Goal: Task Accomplishment & Management: Manage account settings

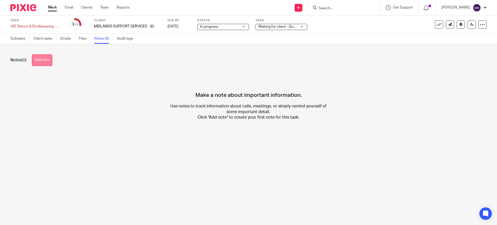
click at [34, 58] on button "Add note" at bounding box center [42, 60] width 20 height 12
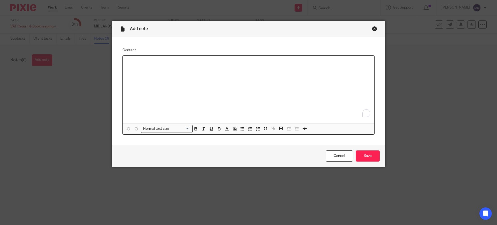
click at [175, 77] on div "To enrich screen reader interactions, please activate Accessibility in Grammarl…" at bounding box center [249, 90] width 252 height 68
click at [293, 68] on div "Query With Client in regards no sales inoices from" at bounding box center [249, 90] width 252 height 68
click at [193, 61] on p "Query With Client in regards no sales inoices from" at bounding box center [249, 62] width 244 height 5
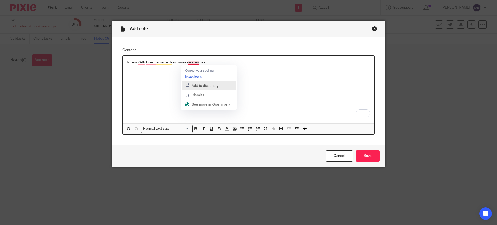
click at [201, 82] on div "Add to dictionary" at bounding box center [205, 86] width 28 height 8
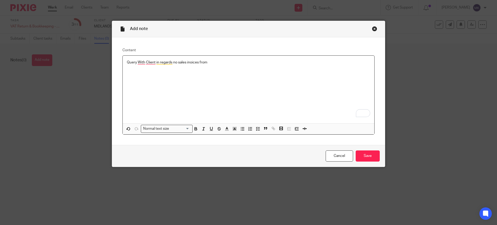
click at [193, 62] on p "Query With Client in regards no sales inoices from" at bounding box center [249, 62] width 244 height 5
click at [190, 62] on p "Query With Client in regards no sales inoices from" at bounding box center [249, 62] width 244 height 5
click at [139, 61] on p "Query With Client in regards no sales invoices from" at bounding box center [249, 62] width 244 height 5
click at [144, 64] on p "Query with Client in regards no sales invoices from" at bounding box center [249, 62] width 244 height 5
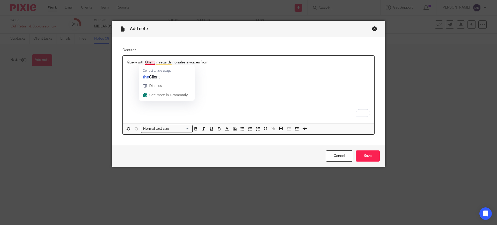
click at [147, 60] on p "Query with Client in regards no sales invoices from" at bounding box center [249, 62] width 244 height 5
click at [150, 62] on p "Query with Client in regards no sales invoices from" at bounding box center [249, 62] width 244 height 5
click at [205, 68] on div "Query with the Client in regards no sales invoices from" at bounding box center [249, 90] width 252 height 68
click at [215, 61] on p "Query with the Client in regards no sales invoices from" at bounding box center [249, 62] width 244 height 5
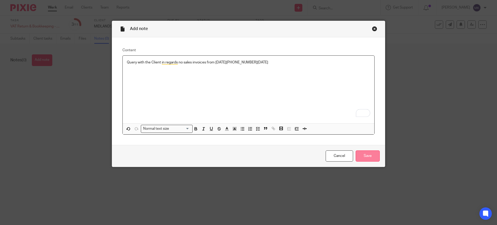
click at [373, 155] on input "Save" at bounding box center [368, 156] width 24 height 11
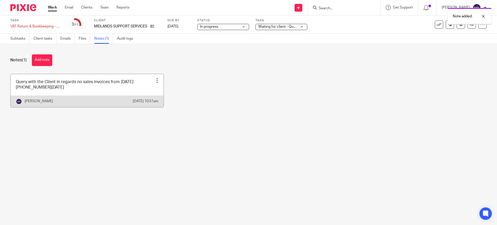
click at [152, 96] on link at bounding box center [87, 90] width 153 height 33
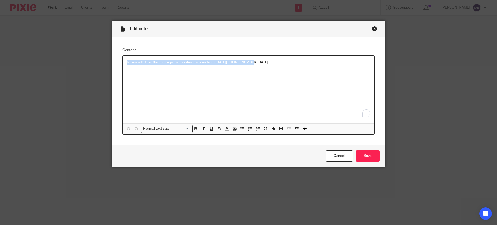
drag, startPoint x: 254, startPoint y: 70, endPoint x: 107, endPoint y: 68, distance: 147.4
click at [107, 68] on div "Edit note Content Query with the Client in regards no sales invoices from 08/03…" at bounding box center [248, 112] width 497 height 225
copy p "Query with the Client in regards no sales invoices from 08/03/25- 29-07-25"
click at [364, 152] on input "Save" at bounding box center [368, 156] width 24 height 11
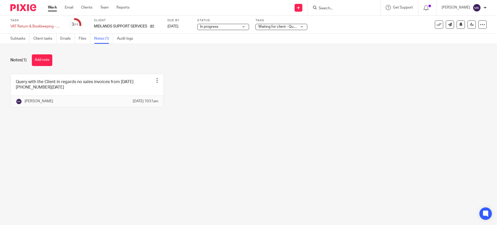
click at [343, 3] on div at bounding box center [344, 7] width 73 height 15
click at [342, 9] on input "Search" at bounding box center [341, 8] width 47 height 5
type input "sulai"
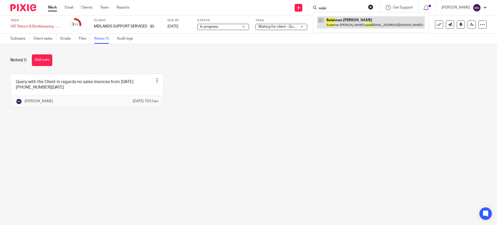
click at [342, 20] on link at bounding box center [371, 22] width 108 height 12
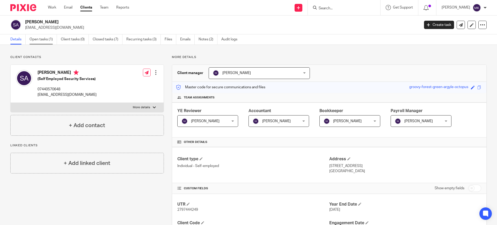
click at [40, 36] on link "Open tasks (1)" at bounding box center [43, 39] width 27 height 10
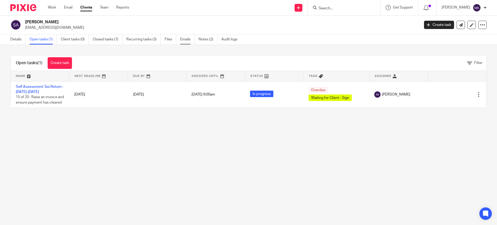
click at [191, 40] on link "Emails" at bounding box center [187, 39] width 15 height 10
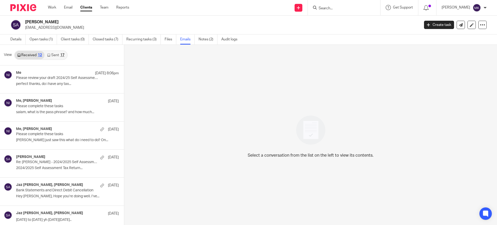
click at [56, 51] on link "Sent 17" at bounding box center [56, 55] width 22 height 8
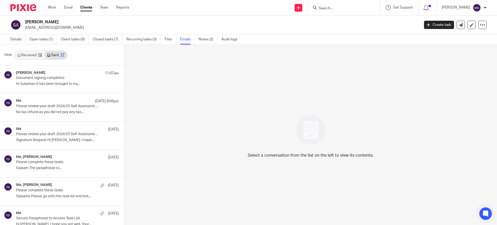
scroll to position [1, 0]
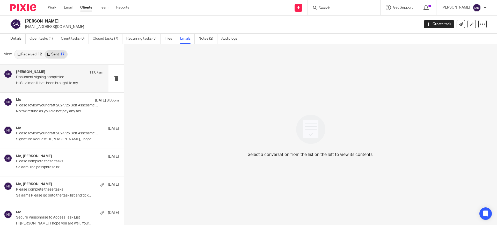
click at [69, 88] on div "Naeem Ibrahim 11:07am Document signing completed Hi Sulaiman It has been brough…" at bounding box center [54, 79] width 109 height 28
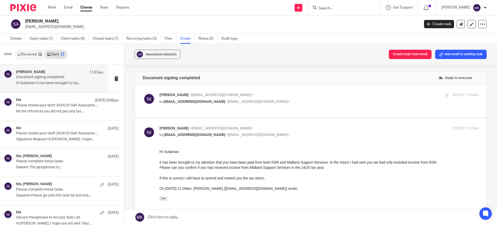
scroll to position [0, 0]
click at [333, 97] on p "Naeem Ibrahim <naeemibrahim@taxassist.co.uk>" at bounding box center [266, 94] width 213 height 5
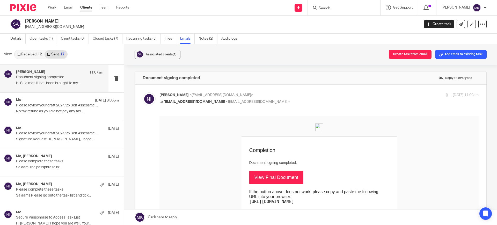
click at [333, 97] on p "Naeem Ibrahim <naeemibrahim@taxassist.co.uk>" at bounding box center [266, 94] width 213 height 5
checkbox input "false"
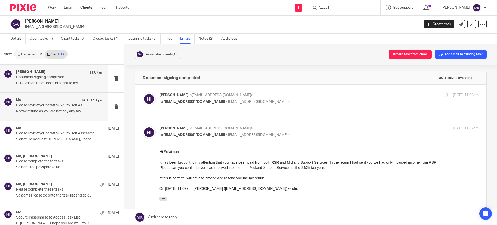
click at [50, 112] on p "No tax refund as you did not pay any tax...." at bounding box center [59, 111] width 87 height 4
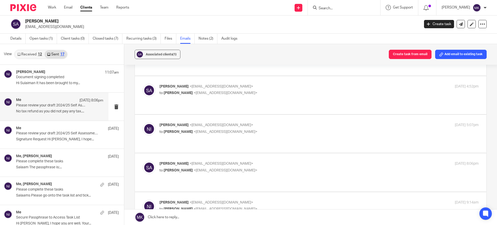
scroll to position [65, 0]
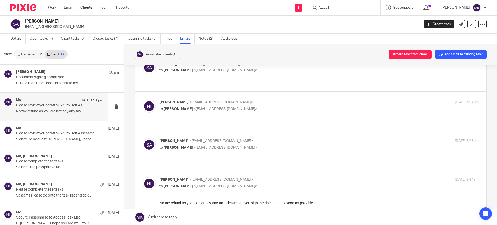
click at [297, 150] on div "Sulaiman Aqeel <sulaiman.aqeel13@gmail.com> to Naeem Ibrahim <naeemibrahim@taxa…" at bounding box center [319, 144] width 319 height 13
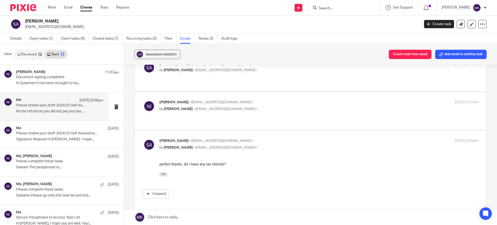
scroll to position [0, 0]
click at [297, 150] on div "Sulaiman Aqeel <sulaiman.aqeel13@gmail.com> to Naeem Ibrahim <naeemibrahim@taxa…" at bounding box center [319, 144] width 319 height 13
checkbox input "false"
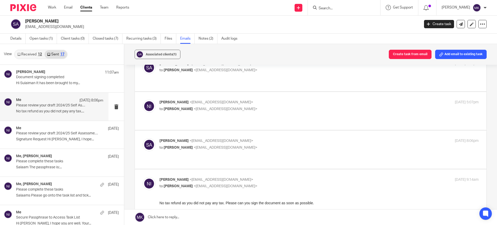
click at [32, 56] on link "Received 12" at bounding box center [30, 54] width 30 height 8
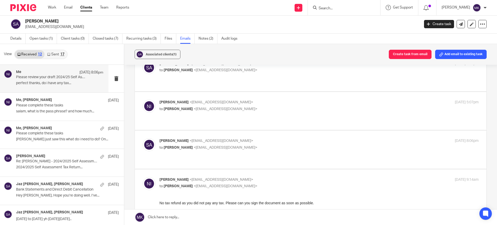
click at [50, 82] on p "perfect thanks, do i have any tax..." at bounding box center [59, 83] width 87 height 4
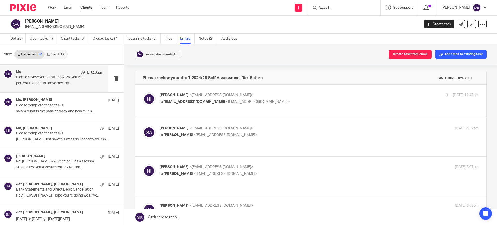
click at [316, 92] on p "Naeem Ibrahim <naeemibrahim@taxassist.co.uk>" at bounding box center [266, 94] width 213 height 5
checkbox input "true"
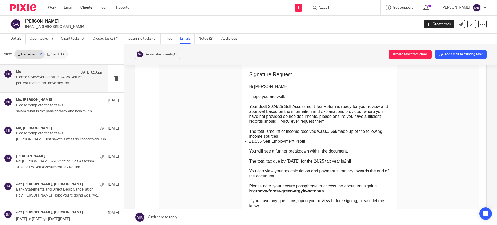
scroll to position [65, 0]
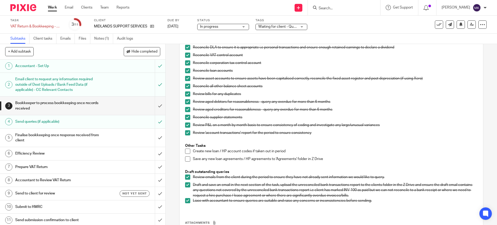
scroll to position [227, 0]
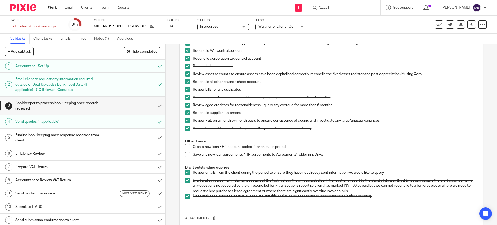
click at [293, 29] on div "Waiting for client - Query" at bounding box center [282, 27] width 52 height 6
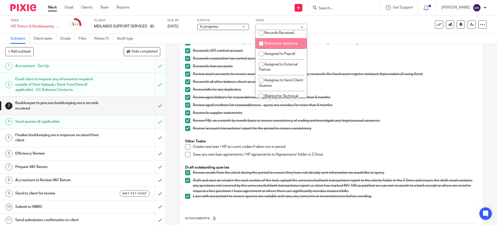
click at [279, 45] on span "Waiting for Assignee" at bounding box center [281, 44] width 33 height 4
checkbox input "true"
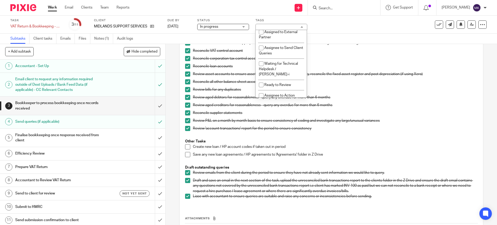
scroll to position [162, 0]
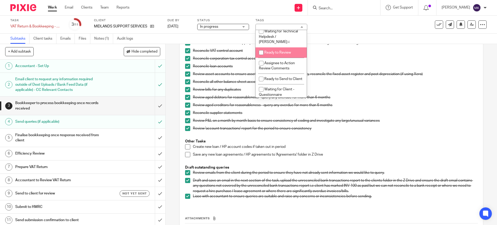
click at [279, 54] on li "Ready to Review" at bounding box center [281, 52] width 51 height 11
checkbox input "true"
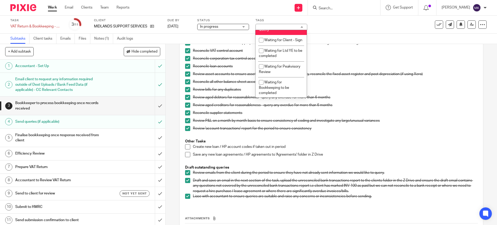
scroll to position [306, 0]
click at [281, 35] on li "Waiting for client - Query" at bounding box center [281, 28] width 51 height 16
checkbox input "false"
click at [341, 47] on div "Reconcile DLA to ensure it is appropriate i.e personal transactions and ensure …" at bounding box center [335, 44] width 285 height 8
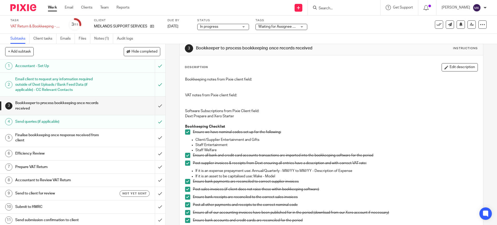
scroll to position [0, 0]
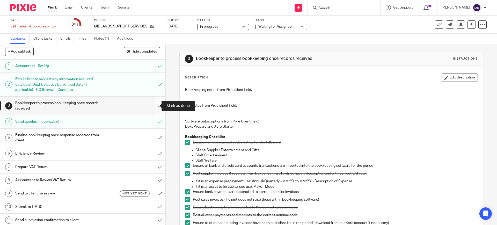
click at [153, 104] on input "submit" at bounding box center [83, 106] width 166 height 18
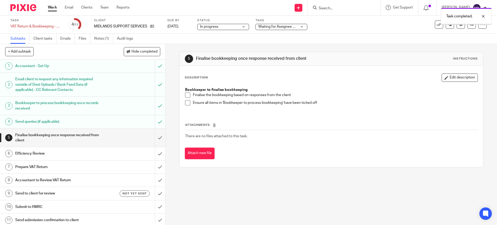
click at [186, 96] on span at bounding box center [187, 94] width 5 height 5
click at [186, 100] on span at bounding box center [187, 102] width 5 height 5
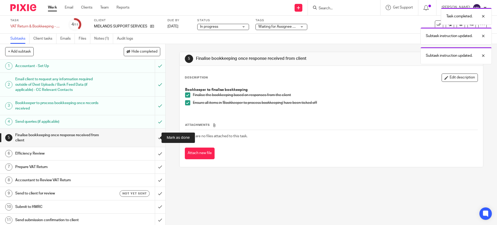
click at [156, 135] on input "submit" at bounding box center [83, 138] width 166 height 18
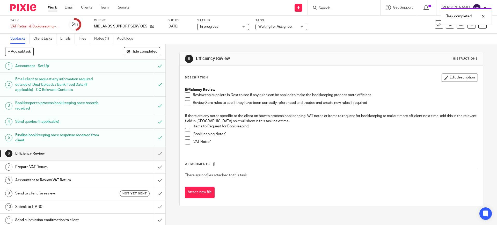
click at [185, 96] on span at bounding box center [187, 94] width 5 height 5
click at [185, 103] on span at bounding box center [187, 102] width 5 height 5
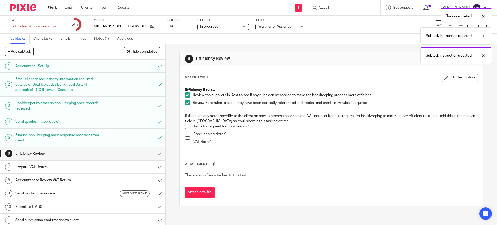
click at [185, 126] on span at bounding box center [187, 126] width 5 height 5
click at [185, 133] on span at bounding box center [187, 134] width 5 height 5
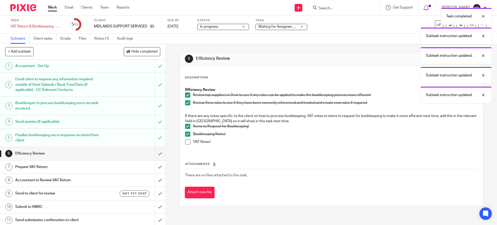
click at [185, 141] on span at bounding box center [187, 141] width 5 height 5
click at [152, 153] on input "submit" at bounding box center [83, 153] width 166 height 13
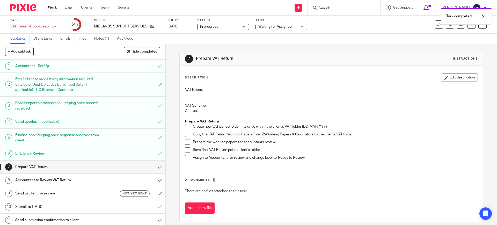
click at [188, 127] on span at bounding box center [187, 126] width 5 height 5
click at [186, 134] on span at bounding box center [187, 134] width 5 height 5
click at [185, 142] on span at bounding box center [187, 142] width 5 height 5
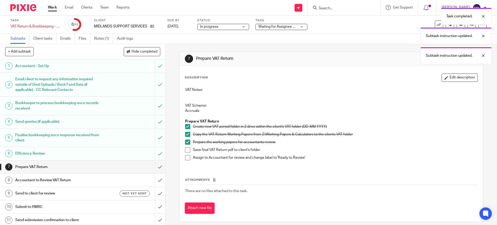
click at [185, 150] on span at bounding box center [187, 149] width 5 height 5
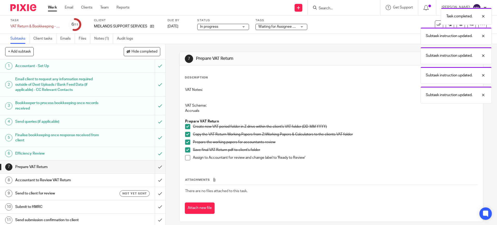
click at [186, 159] on span at bounding box center [187, 157] width 5 height 5
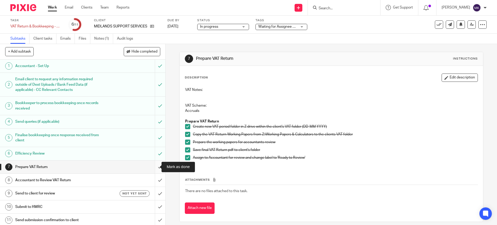
click at [155, 168] on input "submit" at bounding box center [83, 167] width 166 height 13
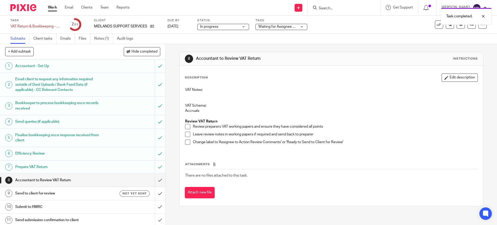
click at [265, 24] on div "Task completed." at bounding box center [371, 15] width 244 height 20
click at [484, 15] on div at bounding box center [480, 16] width 14 height 6
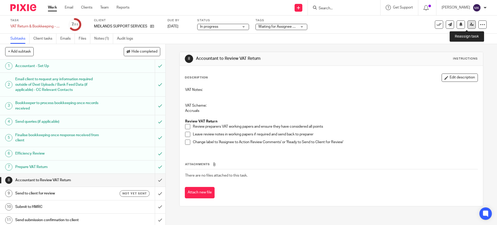
click at [470, 23] on icon at bounding box center [472, 25] width 4 height 4
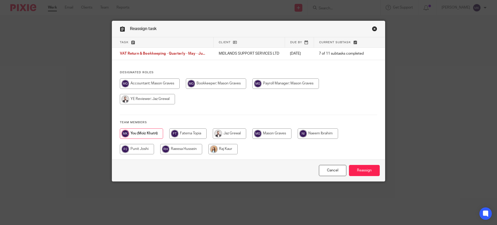
click at [275, 89] on input "radio" at bounding box center [286, 84] width 67 height 10
radio input "true"
click at [359, 176] on input "Reassign" at bounding box center [364, 170] width 31 height 11
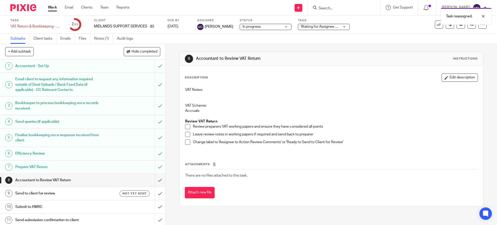
click at [55, 9] on link "Work" at bounding box center [52, 7] width 9 height 5
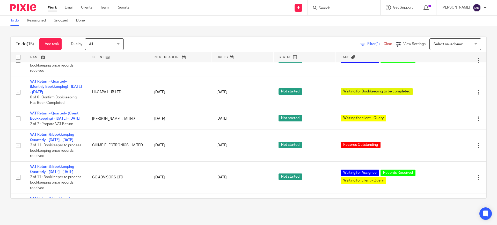
scroll to position [218, 0]
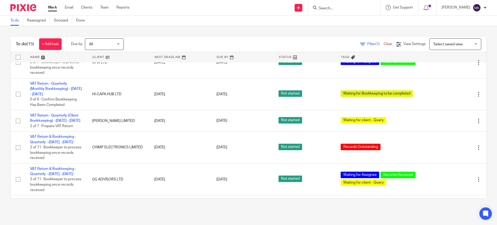
click at [357, 9] on input "Search" at bounding box center [341, 8] width 47 height 5
type input "naz"
click at [374, 5] on button "reset" at bounding box center [370, 6] width 5 height 5
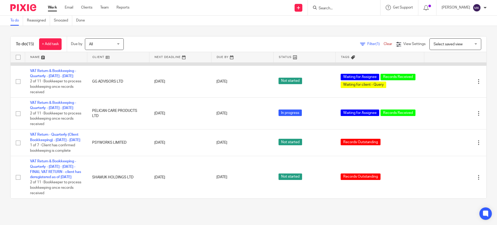
scroll to position [348, 0]
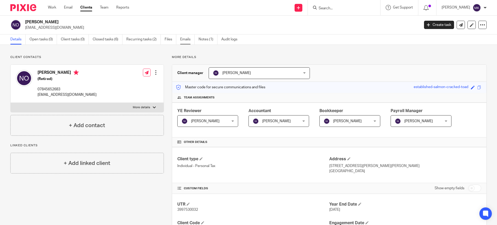
click at [188, 40] on link "Emails" at bounding box center [187, 39] width 15 height 10
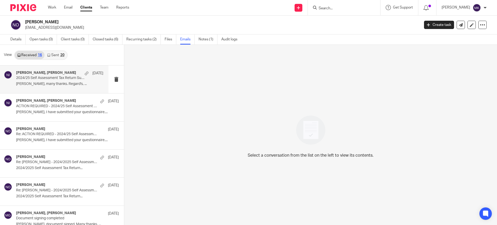
click at [63, 88] on div "naz osman, Naeem Ibrahim 4 Sep 2024/25 Self Assessment Tax Return Successfully …" at bounding box center [54, 80] width 109 height 28
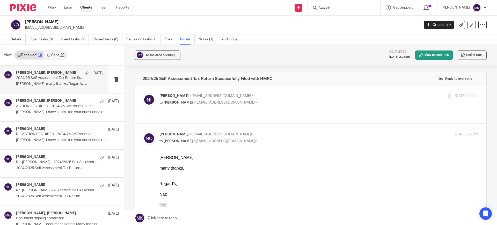
click at [282, 100] on p "to Niyazi Osman <naz.osman1@outlook.com>" at bounding box center [266, 102] width 213 height 5
checkbox input "true"
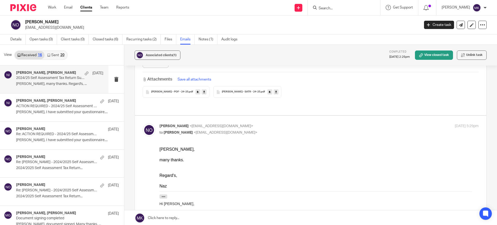
scroll to position [291, 0]
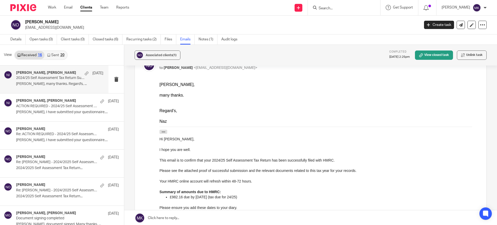
click at [54, 55] on link "Sent 20" at bounding box center [56, 55] width 22 height 8
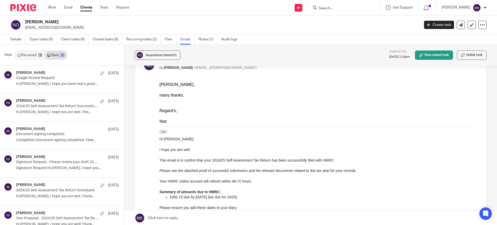
scroll to position [1, 0]
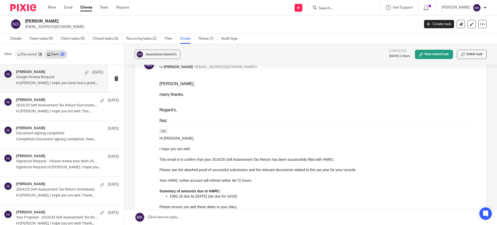
click at [55, 86] on div "Naeem Ibrahim 4 Sep Google Review Request Hi Niyazi, I hope you have had a grea…" at bounding box center [59, 78] width 87 height 17
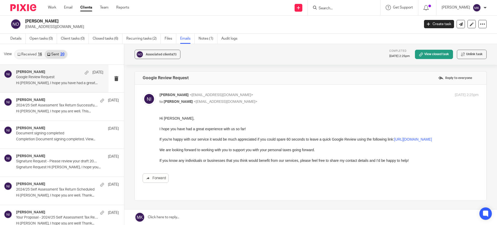
scroll to position [0, 0]
click at [54, 111] on p "Hi Niyazi, I hope you are well. This..." at bounding box center [59, 111] width 87 height 4
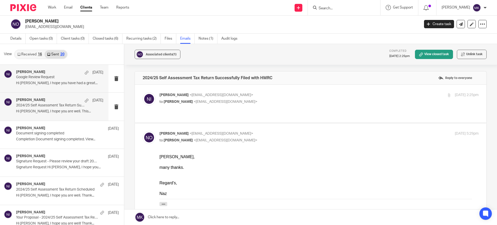
click at [48, 80] on div "Naeem Ibrahim 4 Sep Google Review Request Hi Niyazi, I hope you have had a grea…" at bounding box center [59, 78] width 87 height 17
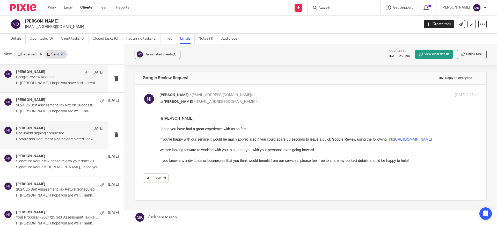
click at [54, 138] on p "Completion Document signing completed. View..." at bounding box center [59, 139] width 87 height 4
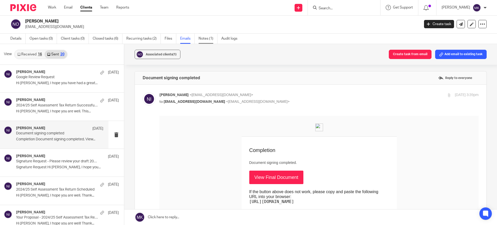
click at [206, 41] on link "Notes (1)" at bounding box center [208, 39] width 19 height 10
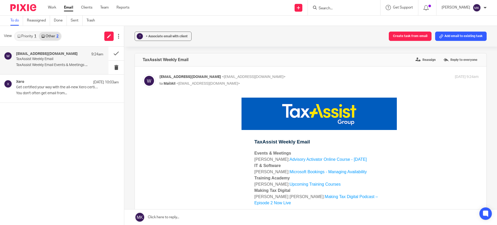
click at [355, 11] on input "Search" at bounding box center [341, 8] width 47 height 5
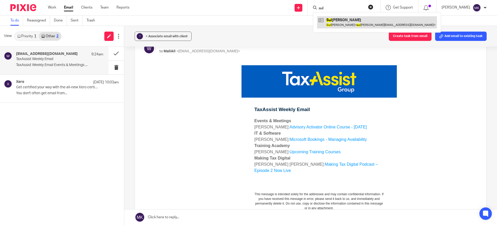
type input "sul"
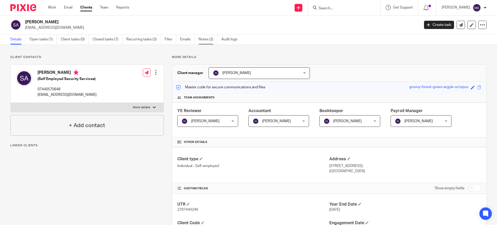
click at [207, 36] on link "Notes (2)" at bounding box center [208, 39] width 19 height 10
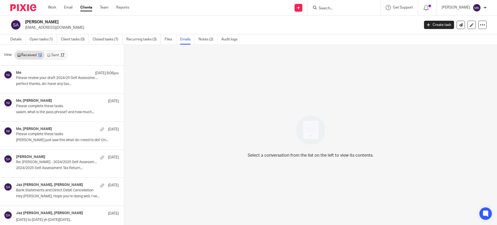
click at [56, 58] on link "Sent 17" at bounding box center [56, 55] width 22 height 8
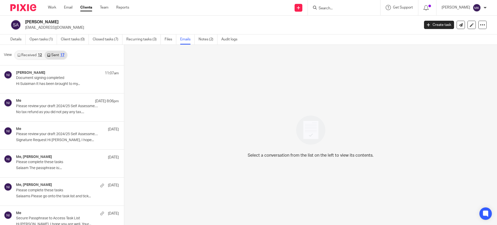
scroll to position [1, 0]
click at [36, 54] on link "Received 12" at bounding box center [30, 54] width 30 height 8
